Goal: Task Accomplishment & Management: Use online tool/utility

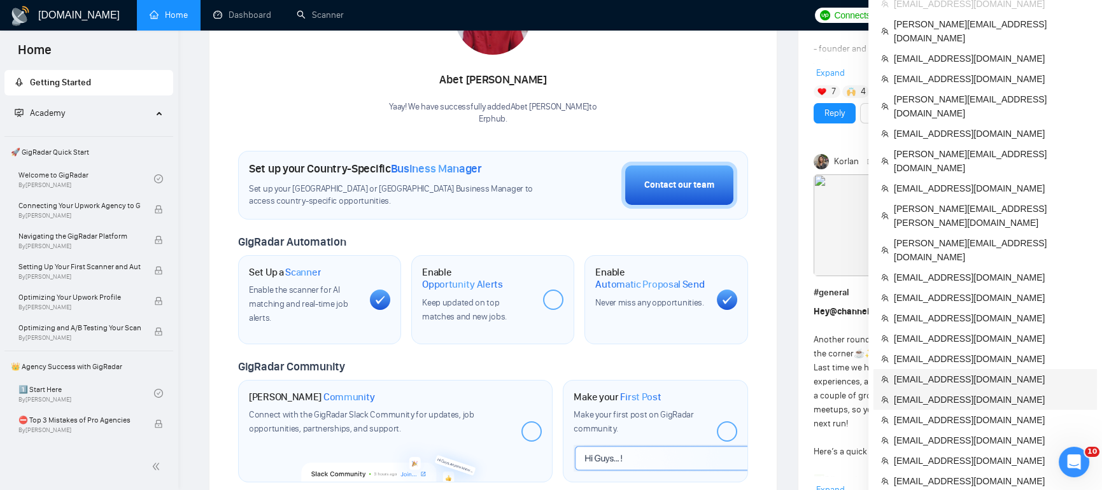
scroll to position [229, 0]
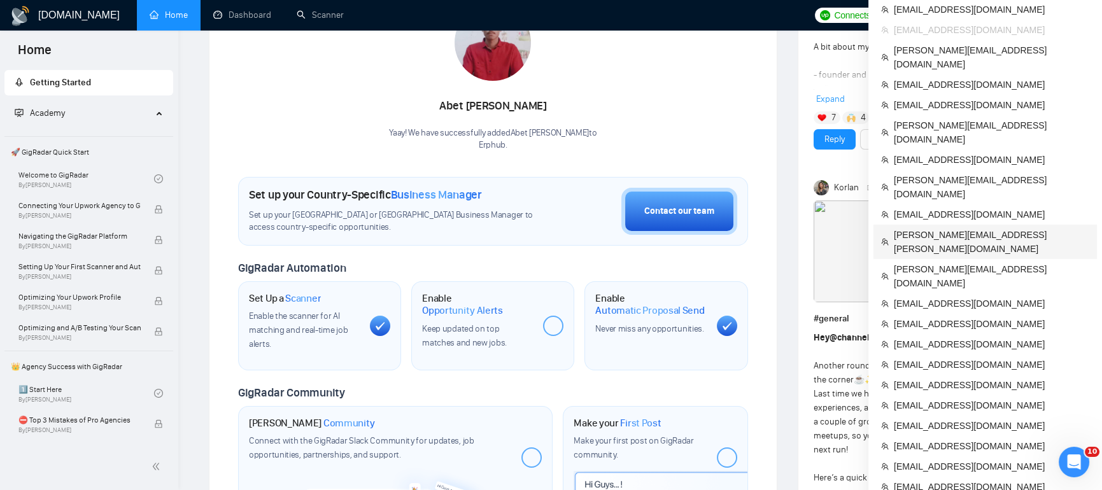
click at [928, 228] on span "[PERSON_NAME][EMAIL_ADDRESS][PERSON_NAME][DOMAIN_NAME]" at bounding box center [991, 242] width 195 height 28
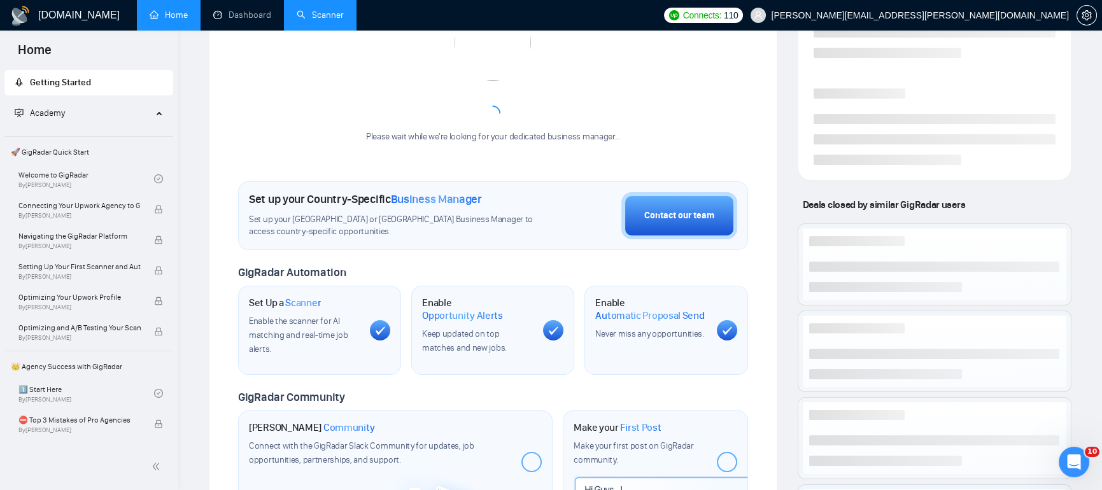
click at [313, 13] on link "Scanner" at bounding box center [320, 15] width 47 height 11
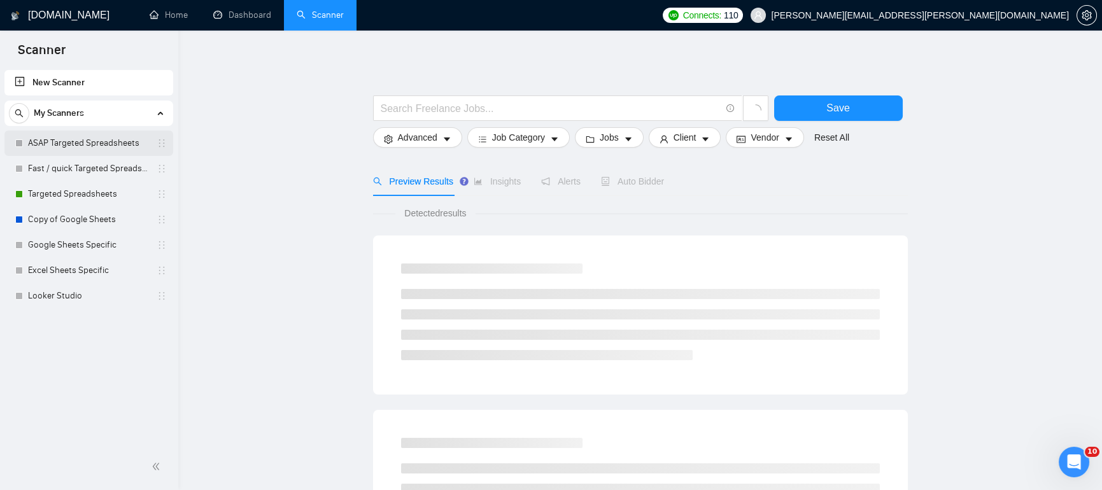
click at [75, 146] on link "ASAP Targeted Spreadsheets" at bounding box center [88, 142] width 121 height 25
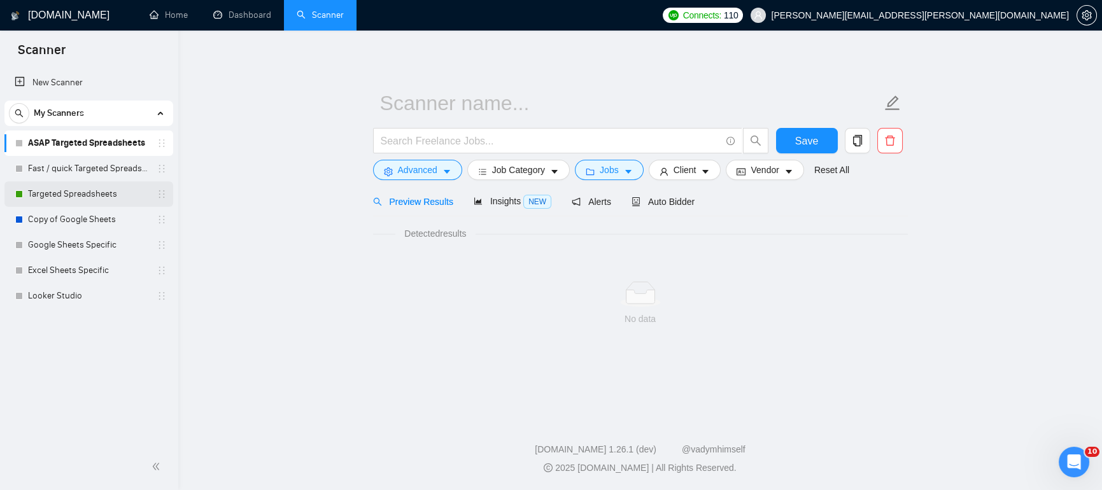
click at [81, 197] on link "Targeted Spreadsheets" at bounding box center [88, 193] width 121 height 25
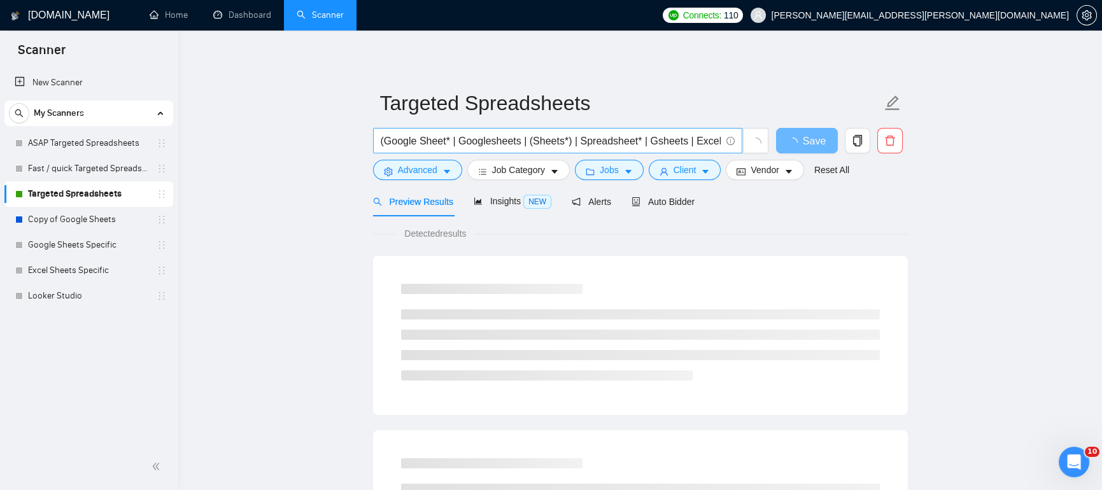
click at [568, 136] on input "(Google Sheet* | Googlesheets | (Sheets*) | Spreadsheet* | Gsheets | Excel ) (W…" at bounding box center [551, 141] width 340 height 16
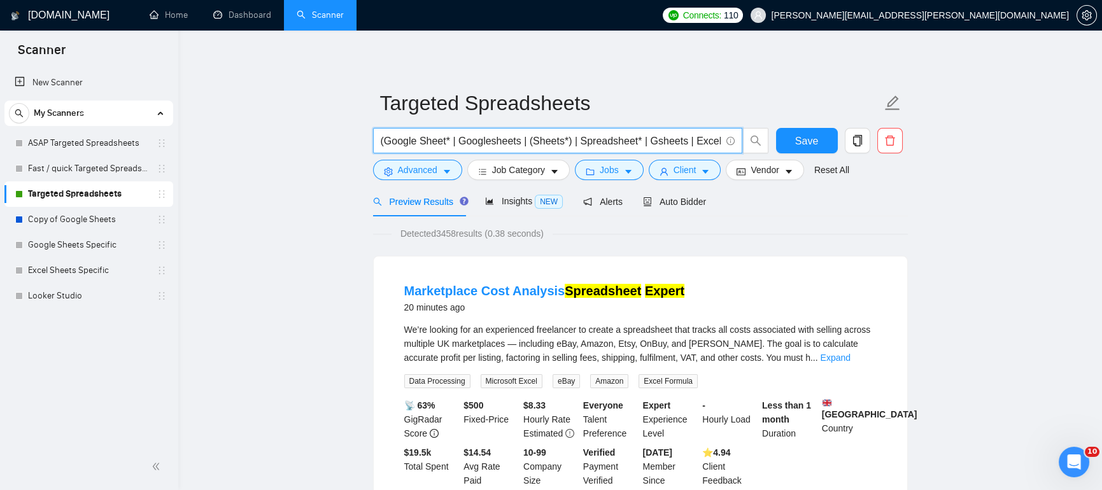
drag, startPoint x: 395, startPoint y: 143, endPoint x: 647, endPoint y: 156, distance: 252.4
click at [647, 156] on div "(Google Sheet* | Googlesheets | (Sheets*) | Spreadsheet* | Gsheets | Excel ) (W…" at bounding box center [570, 144] width 401 height 32
click at [680, 145] on input "(Google Sheet* | Googlesheets | (Sheets*) | Spreadsheet* | Gsheets | Excel ) (W…" at bounding box center [551, 141] width 340 height 16
drag, startPoint x: 703, startPoint y: 137, endPoint x: 633, endPoint y: 137, distance: 70.7
click at [633, 137] on input "(Google Sheet* | Googlesheets | (Sheets*) | Spreadsheet* | Gsheets | Excel ) (W…" at bounding box center [551, 141] width 340 height 16
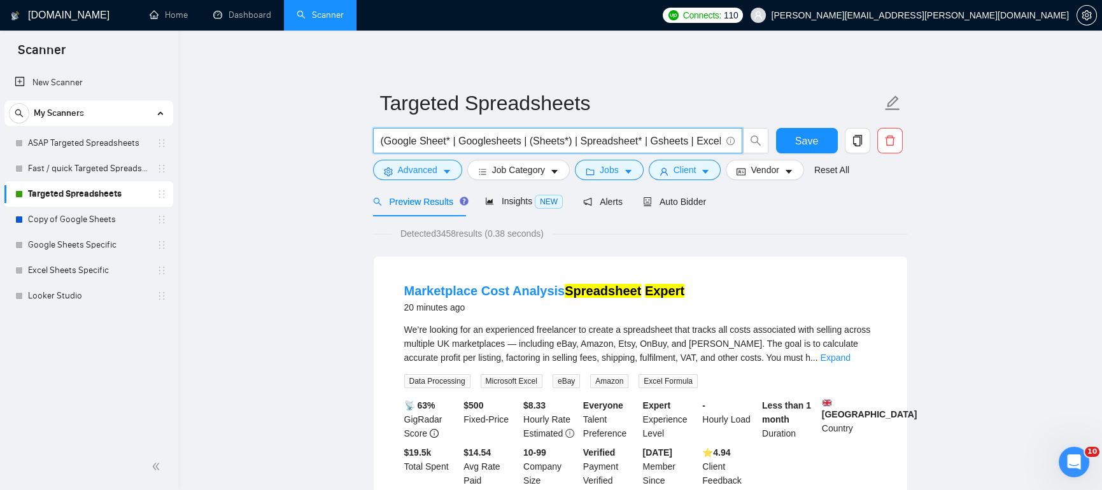
click at [684, 141] on input "(Google Sheet* | Googlesheets | (Sheets*) | Spreadsheet* | Gsheets | Excel ) (W…" at bounding box center [551, 141] width 340 height 16
drag, startPoint x: 684, startPoint y: 141, endPoint x: 741, endPoint y: 138, distance: 56.7
click at [741, 138] on span "(Google Sheet* | Googlesheets | (Sheets*) | Spreadsheet* | Gsheets | Excel ) (W…" at bounding box center [557, 140] width 369 height 25
click at [458, 139] on input "(Google Sheet* | Googlesheets | (Sheets*) | Spreadsheet* | Gsheets | Excel ) (W…" at bounding box center [551, 141] width 340 height 16
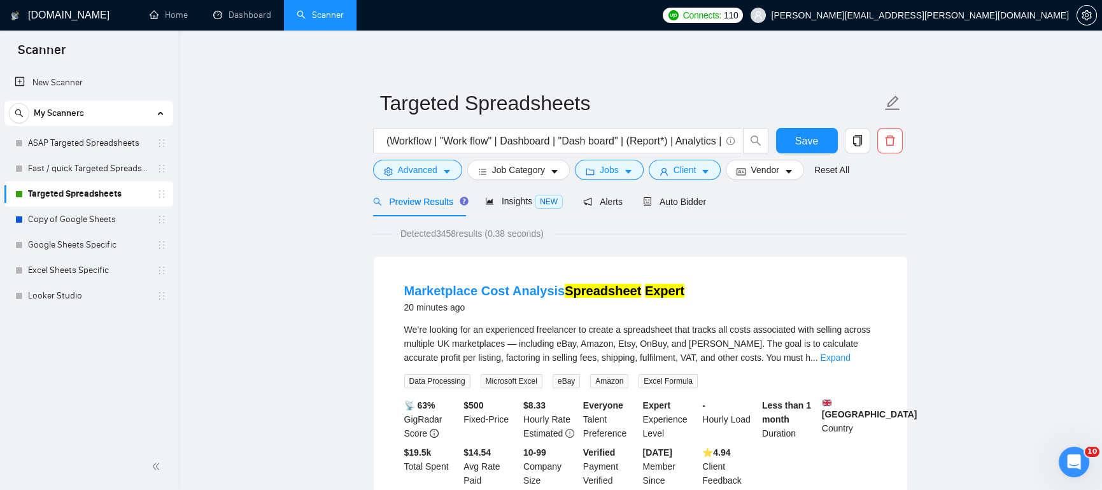
scroll to position [0, 0]
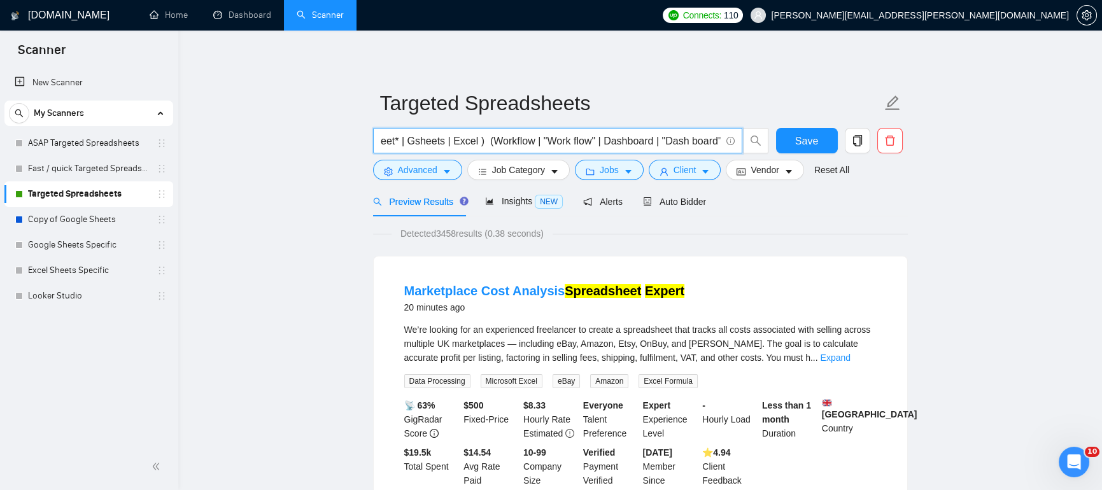
drag, startPoint x: 681, startPoint y: 137, endPoint x: 728, endPoint y: 136, distance: 47.1
click at [728, 136] on span "(Google Sheet* | Googlesheets | (Sheets*) | Spreadsheet* | Gsheets | Excel ) (W…" at bounding box center [557, 140] width 369 height 25
click at [457, 136] on input "(Google Sheet* | Googlesheets | (Sheets*) | Spreadsheet* | Gsheets | Excel ) (W…" at bounding box center [551, 141] width 340 height 16
drag, startPoint x: 653, startPoint y: 141, endPoint x: 731, endPoint y: 145, distance: 77.8
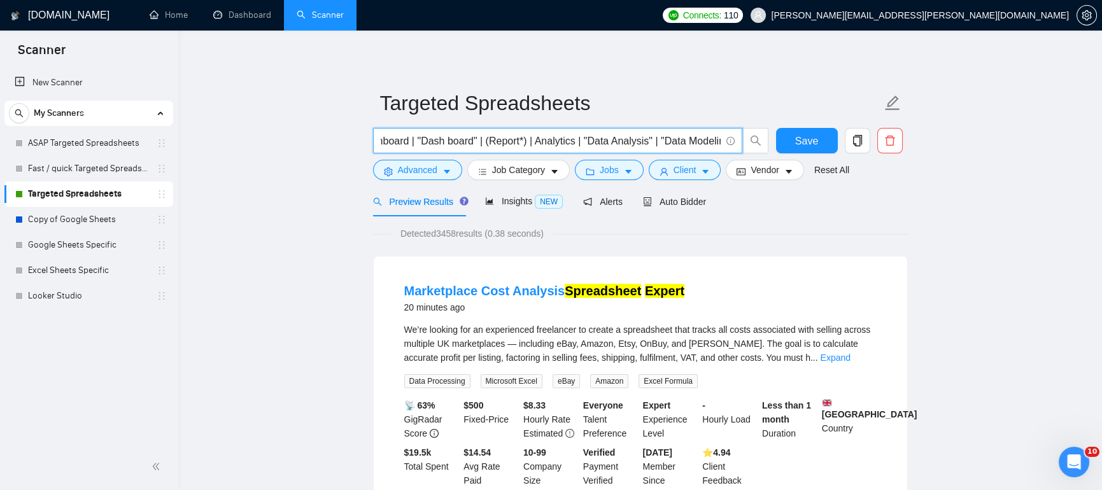
click at [731, 145] on span "(Google Sheet* | Googlesheets | (Sheets*) | Spreadsheet* | Gsheets | Excel ) (W…" at bounding box center [557, 140] width 369 height 25
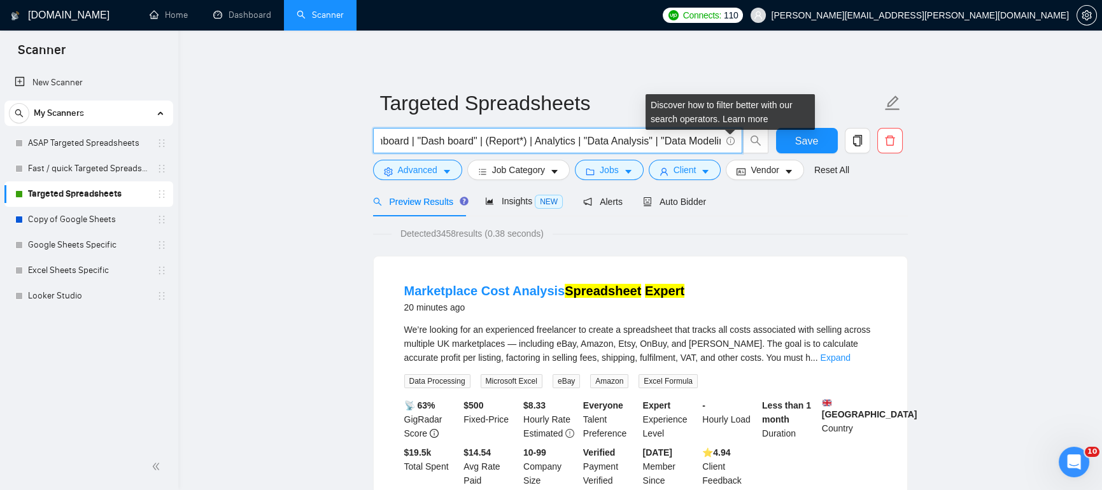
scroll to position [0, 534]
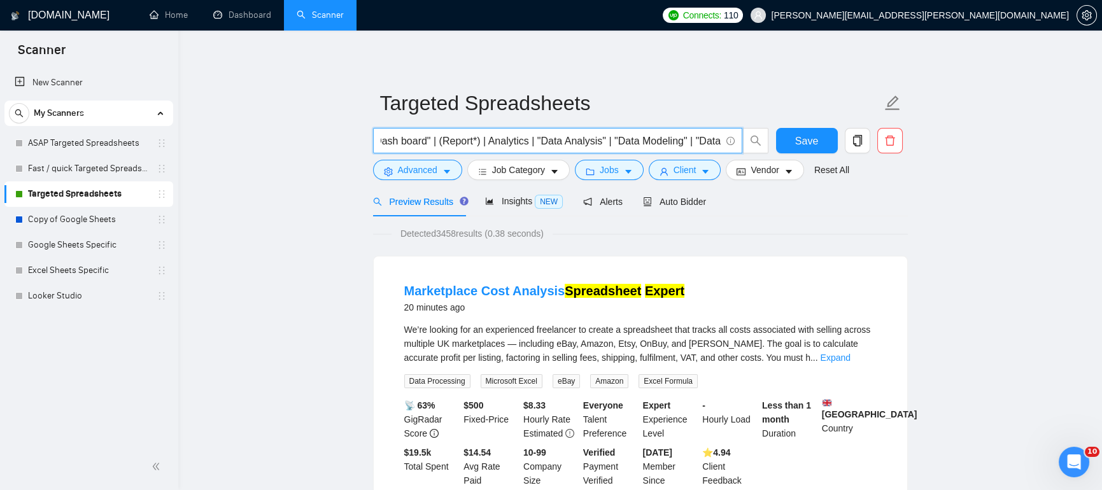
click at [576, 139] on input "(Google Sheet* | Googlesheets | (Sheets*) | Spreadsheet* | Gsheets | Excel ) (W…" at bounding box center [551, 141] width 340 height 16
drag, startPoint x: 689, startPoint y: 141, endPoint x: 715, endPoint y: 143, distance: 26.1
click at [715, 143] on input "(Google Sheet* | Googlesheets | (Sheets*) | Spreadsheet* | Gsheets | Excel ) (W…" at bounding box center [551, 141] width 340 height 16
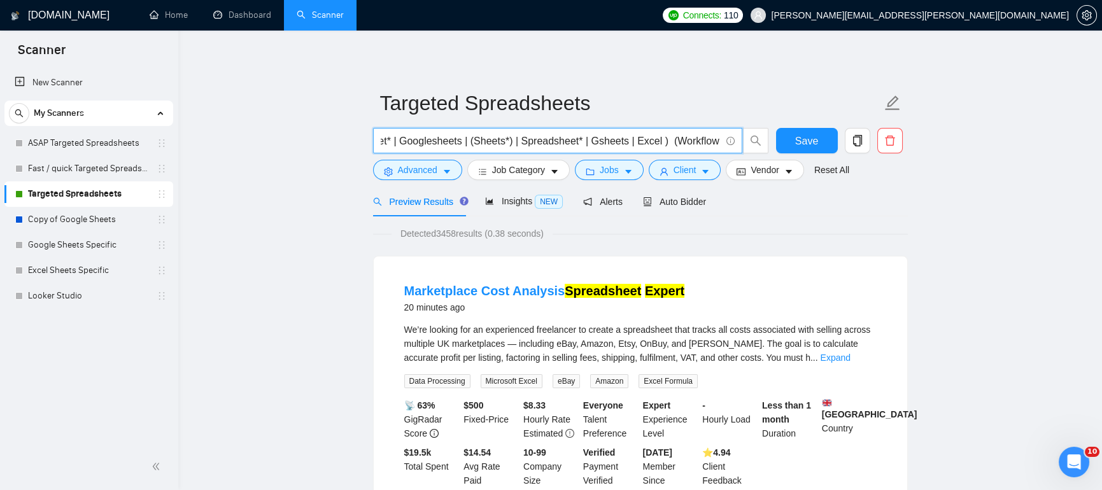
click at [652, 144] on input "(Google Sheet* | Googlesheets | (Sheets*) | Spreadsheet* | Gsheets | Excel ) (W…" at bounding box center [551, 141] width 340 height 16
drag, startPoint x: 664, startPoint y: 144, endPoint x: 641, endPoint y: 141, distance: 23.7
click at [641, 141] on input "(Google Sheet* | Googlesheets | (Sheets*) | Spreadsheet* | Gsheets | Excel ) (W…" at bounding box center [551, 141] width 340 height 16
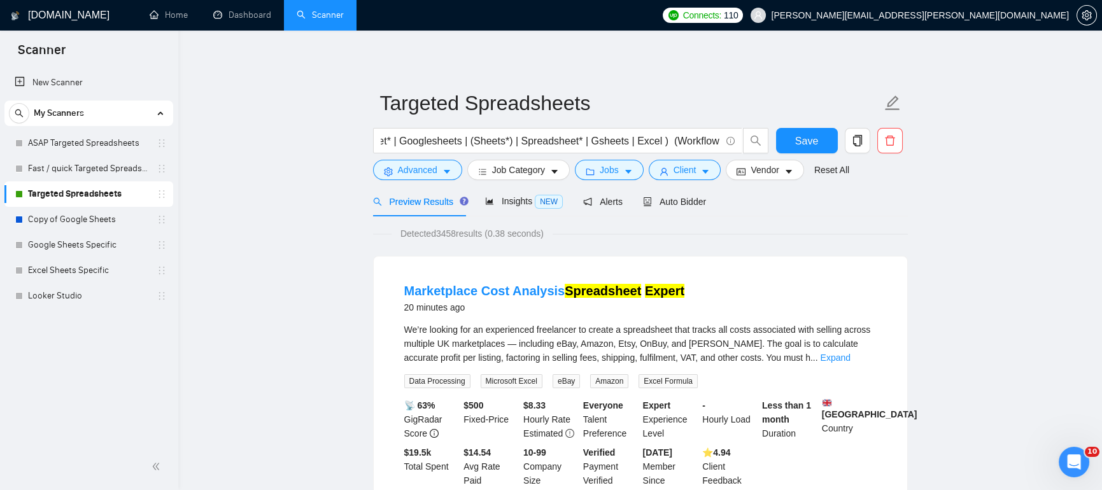
scroll to position [0, 0]
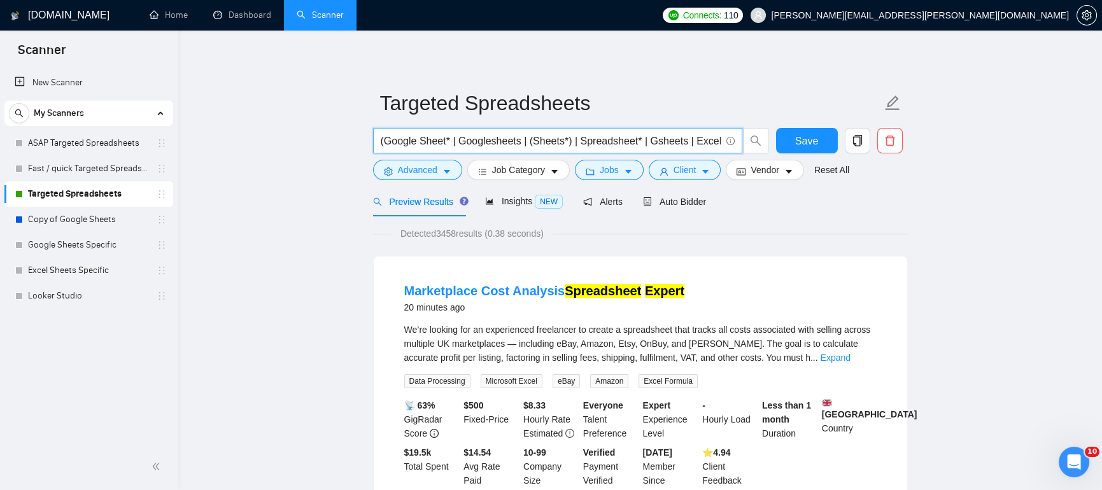
click at [708, 141] on input "(Google Sheet* | Googlesheets | (Sheets*) | Spreadsheet* | Gsheets | Excel ) (W…" at bounding box center [551, 141] width 340 height 16
drag, startPoint x: 693, startPoint y: 140, endPoint x: 726, endPoint y: 141, distance: 33.1
click at [726, 141] on span "(Google Sheet* | Googlesheets | (Sheets*) | Spreadsheet* | Gsheets | Excel ) (W…" at bounding box center [557, 140] width 369 height 25
click at [588, 137] on input "(Google Sheet* | Googlesheets | (Sheets*) | Spreadsheet* | Gsheets | Excel ) (W…" at bounding box center [551, 141] width 340 height 16
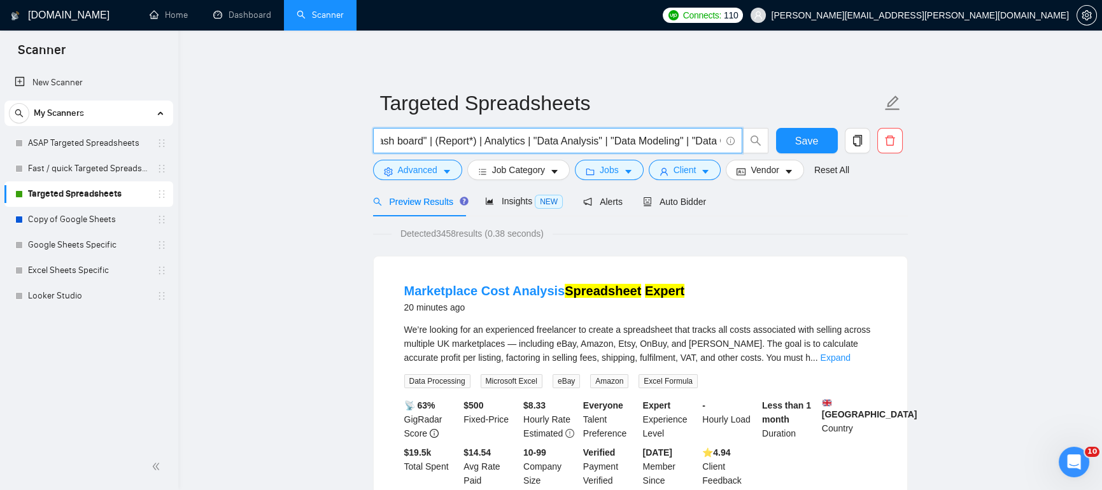
drag, startPoint x: 660, startPoint y: 141, endPoint x: 735, endPoint y: 136, distance: 75.3
click at [735, 136] on span "(Google Sheet* | Googlesheets | (Sheets*) | Spreadsheet* | Gsheets | Excel ) (W…" at bounding box center [557, 140] width 369 height 25
click at [640, 144] on input "(Google Sheet* | Googlesheets | (Sheets*) | Spreadsheet* | Gsheets | Excel ) (W…" at bounding box center [551, 141] width 340 height 16
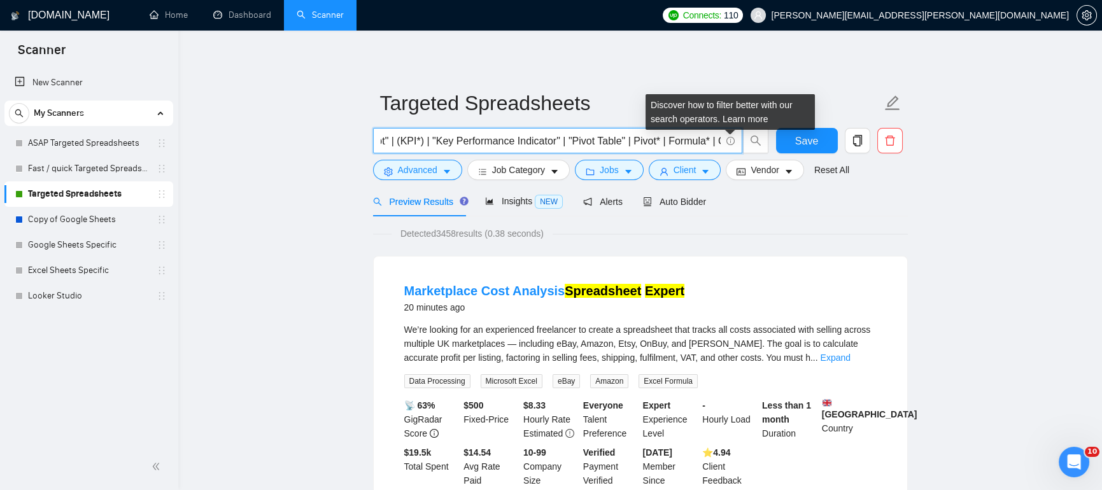
drag, startPoint x: 661, startPoint y: 143, endPoint x: 730, endPoint y: 139, distance: 68.9
click at [730, 139] on span "(Google Sheet* | Googlesheets | (Sheets*) | Spreadsheet* | Gsheets | Excel ) (W…" at bounding box center [557, 140] width 369 height 25
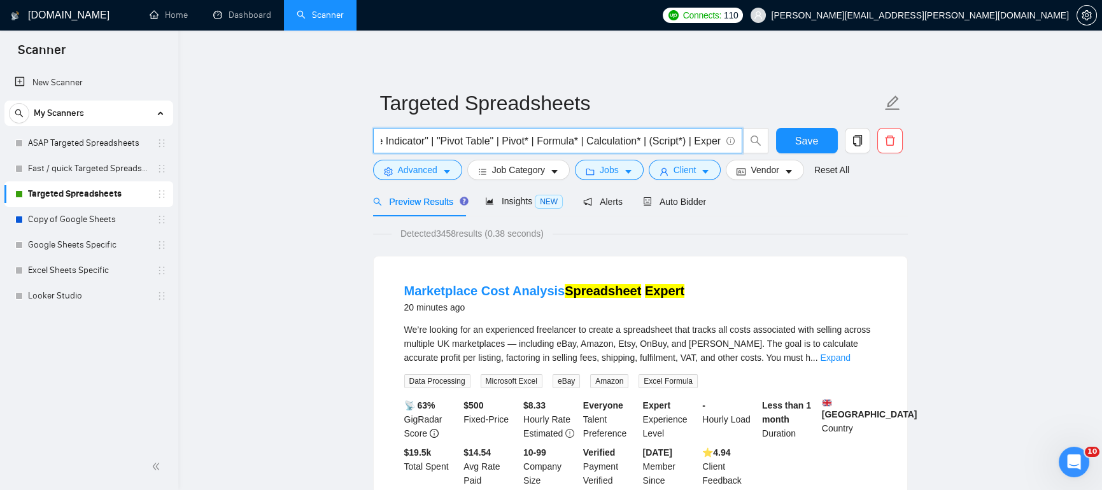
click at [646, 136] on input "(Google Sheet* | Googlesheets | (Sheets*) | Spreadsheet* | Gsheets | Excel ) (W…" at bounding box center [551, 141] width 340 height 16
drag, startPoint x: 387, startPoint y: 136, endPoint x: 374, endPoint y: 135, distance: 13.4
click at [374, 135] on span "(Google Sheet* | Googlesheets | (Sheets*) | Spreadsheet* | Gsheets | Excel ) (W…" at bounding box center [557, 140] width 369 height 25
click at [530, 136] on input "(Google Sheet* | Googlesheets | (Sheets*) | Spreadsheet* | Gsheets | Excel ) (W…" at bounding box center [551, 141] width 340 height 16
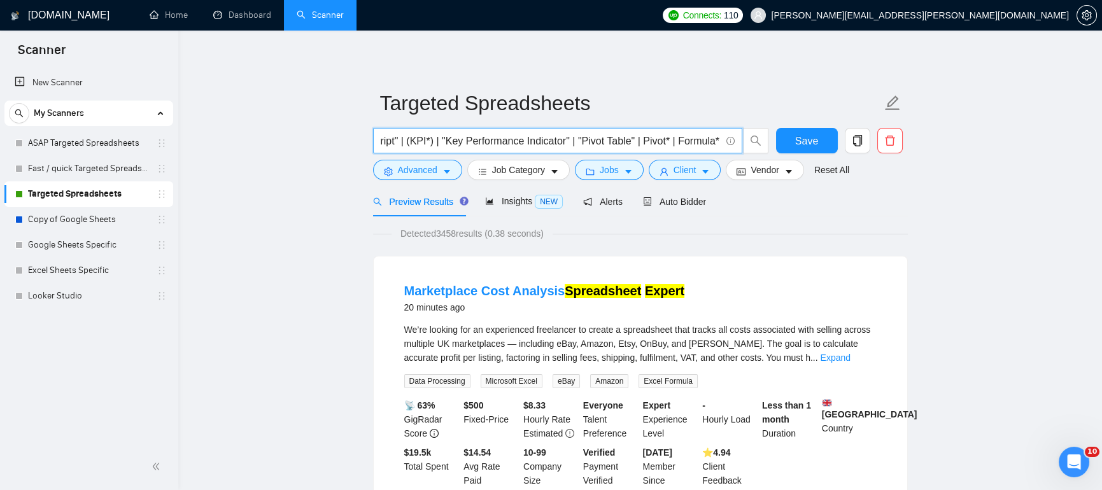
drag, startPoint x: 705, startPoint y: 137, endPoint x: 720, endPoint y: 138, distance: 15.3
click at [720, 138] on span "(Google Sheet* | Googlesheets | (Sheets*) | Spreadsheet* | Gsheets | Excel ) (W…" at bounding box center [557, 140] width 369 height 25
click at [683, 133] on input "(Google Sheet* | Googlesheets | (Sheets*) | Spreadsheet* | Gsheets | Excel ) (W…" at bounding box center [551, 141] width 340 height 16
drag, startPoint x: 668, startPoint y: 143, endPoint x: 729, endPoint y: 134, distance: 61.7
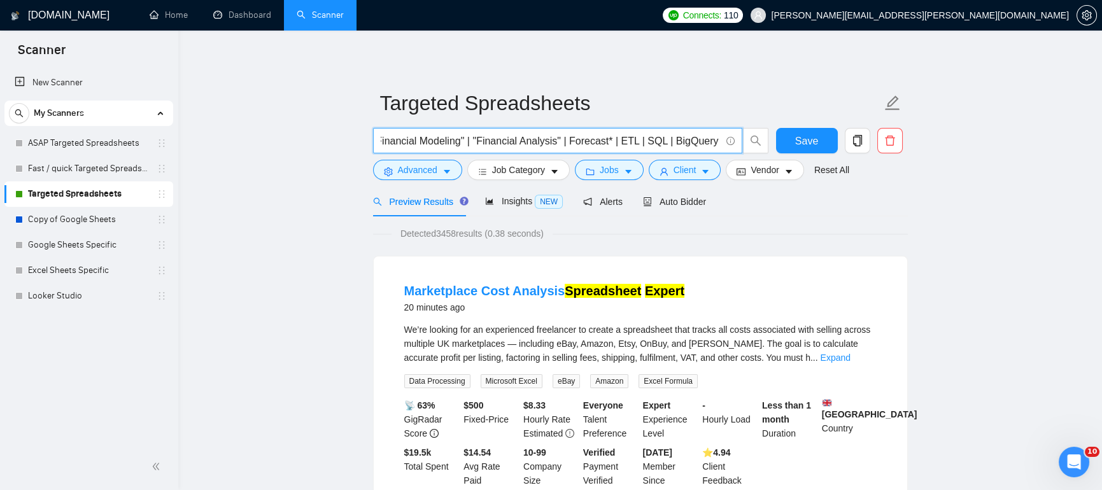
click at [729, 134] on span "(Google Sheet* | Googlesheets | (Sheets*) | Spreadsheet* | Gsheets | Excel ) (W…" at bounding box center [557, 140] width 369 height 25
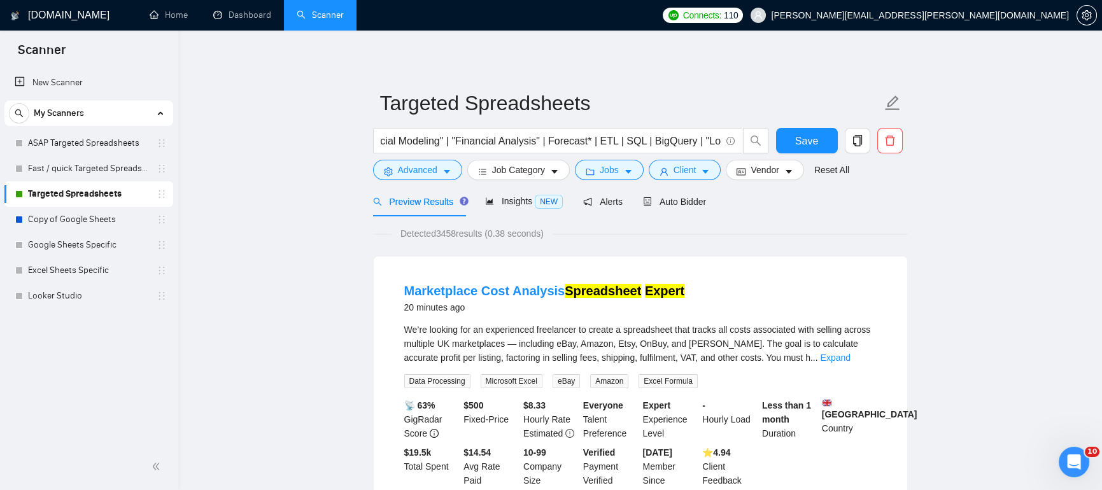
scroll to position [0, 0]
